Goal: Task Accomplishment & Management: Manage account settings

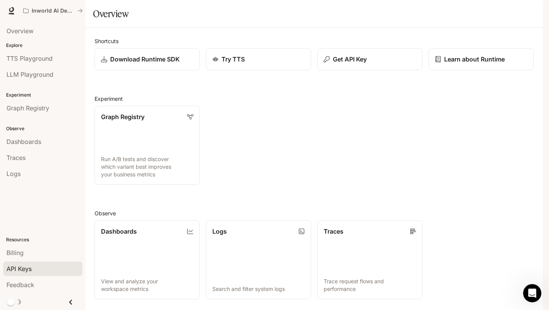
click at [31, 272] on span "API Keys" at bounding box center [18, 268] width 25 height 9
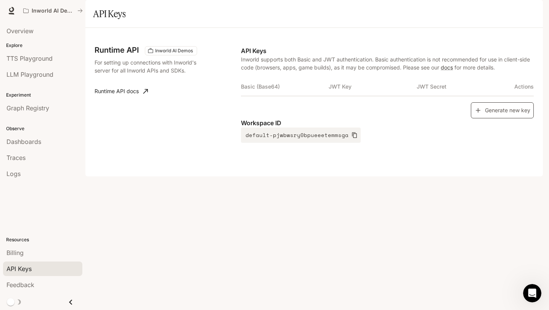
click at [499, 119] on button "Generate new key" at bounding box center [502, 110] width 63 height 16
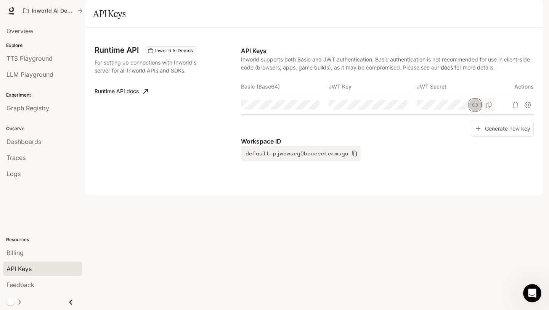
click at [472, 111] on button "button" at bounding box center [475, 104] width 13 height 13
click at [388, 108] on icon "button" at bounding box center [388, 105] width 6 height 6
click at [533, 9] on img "button" at bounding box center [532, 10] width 11 height 11
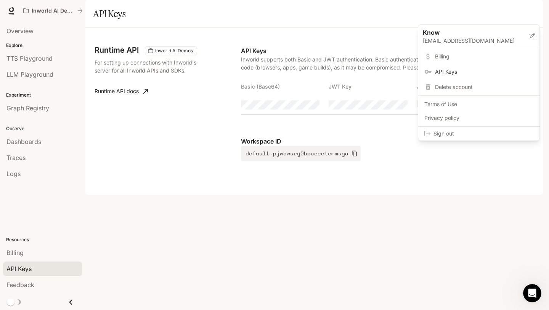
click at [489, 72] on span "API Keys" at bounding box center [484, 72] width 98 height 8
click at [450, 283] on div at bounding box center [274, 155] width 549 height 310
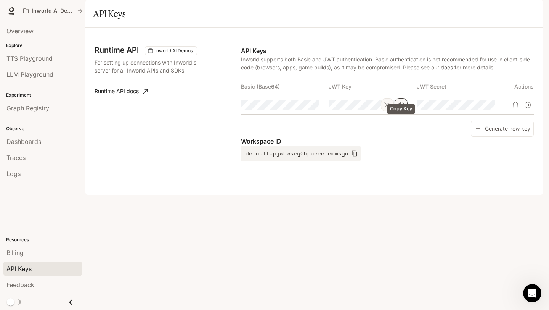
click at [406, 111] on button "Copy Key" at bounding box center [401, 104] width 13 height 13
click at [490, 111] on button "Copy Secret" at bounding box center [489, 104] width 13 height 13
click at [316, 111] on button "Copy Basic (Base64)" at bounding box center [313, 104] width 13 height 13
click at [26, 58] on span "TTS Playground" at bounding box center [29, 58] width 46 height 9
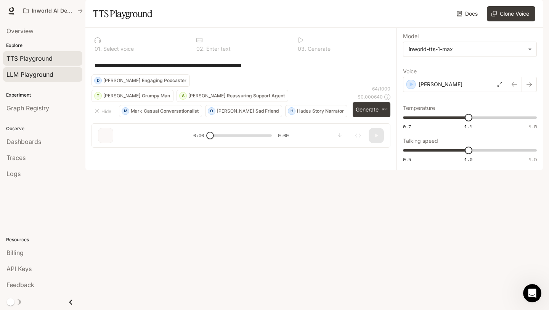
click at [30, 70] on span "LLM Playground" at bounding box center [29, 74] width 47 height 9
click at [40, 63] on link "TTS Playground" at bounding box center [42, 58] width 79 height 15
click at [56, 75] on div "LLM Playground" at bounding box center [42, 74] width 73 height 9
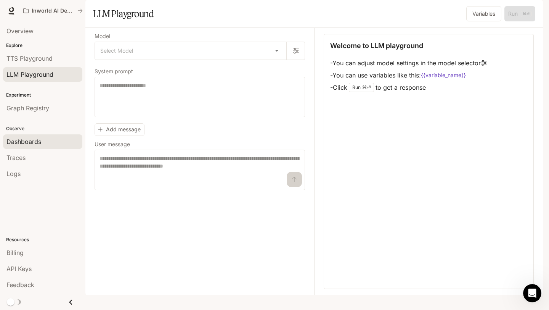
click at [30, 139] on span "Dashboards" at bounding box center [23, 141] width 35 height 9
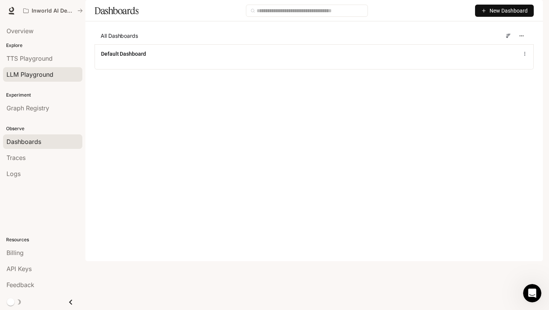
click at [31, 77] on span "LLM Playground" at bounding box center [29, 74] width 47 height 9
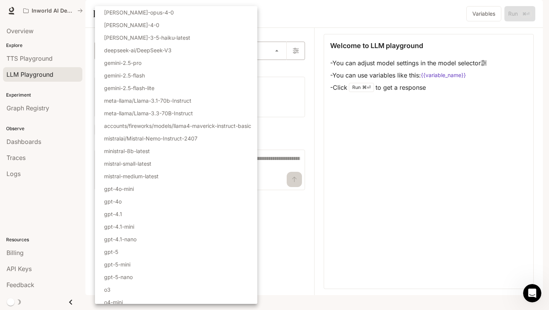
click at [125, 72] on body "Skip to main content Inworld AI Demos Runtime Runtime Documentation Documentati…" at bounding box center [274, 155] width 549 height 310
click at [370, 201] on div at bounding box center [274, 155] width 549 height 310
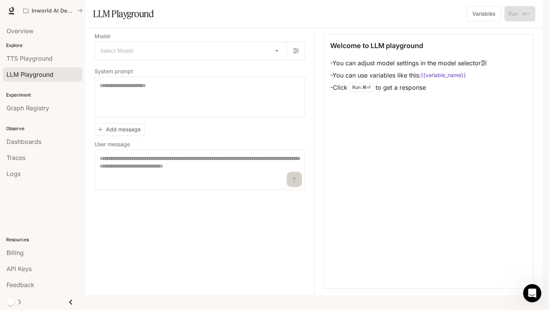
click at [532, 16] on button "button" at bounding box center [532, 10] width 15 height 15
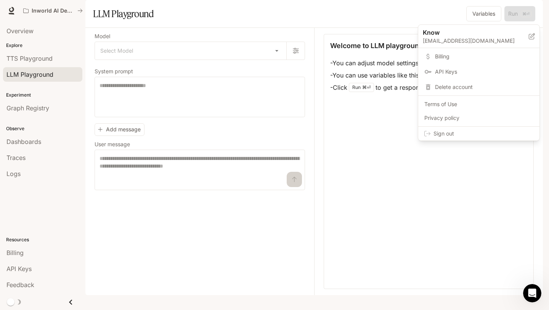
click at [48, 106] on div at bounding box center [274, 155] width 549 height 310
